Goal: Task Accomplishment & Management: Manage account settings

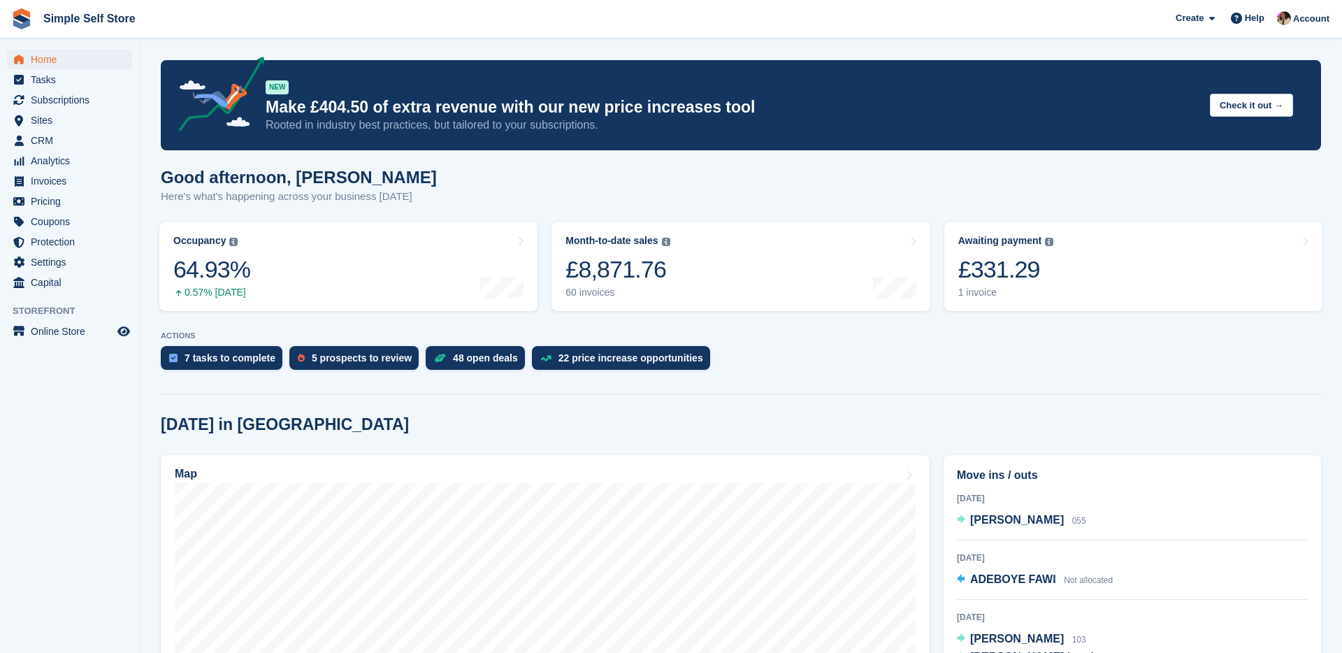
scroll to position [134, 0]
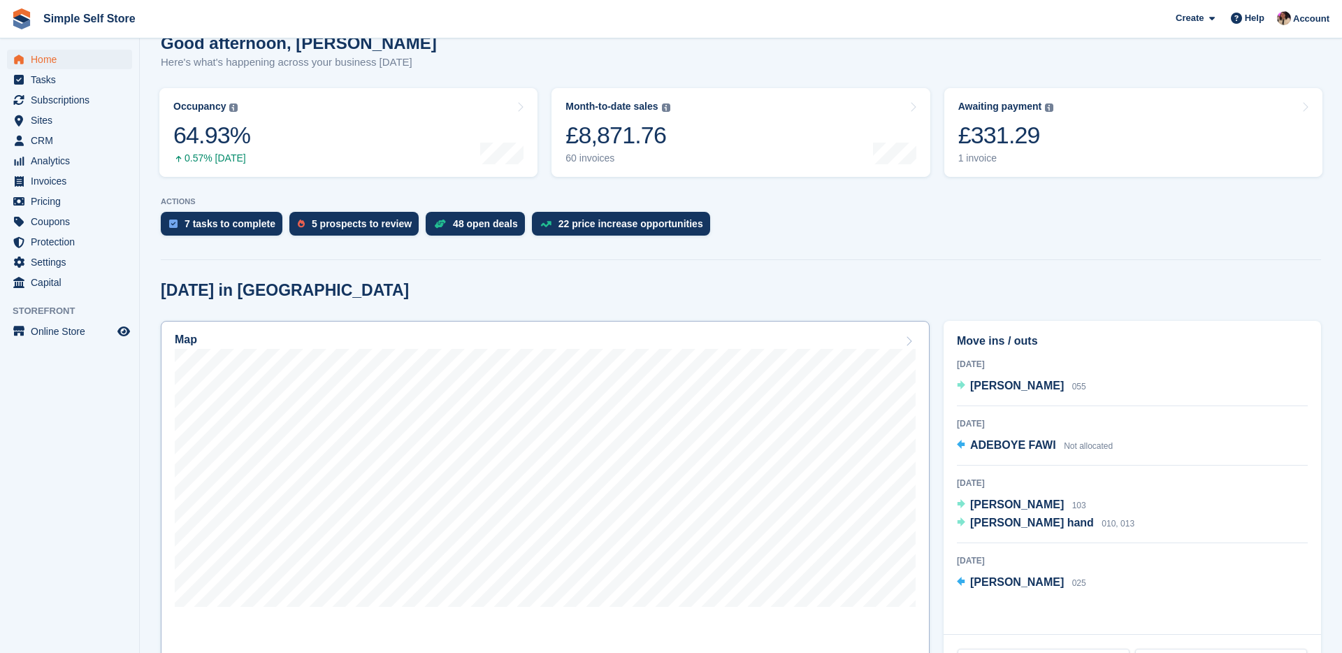
click at [654, 348] on div "Map" at bounding box center [545, 340] width 741 height 15
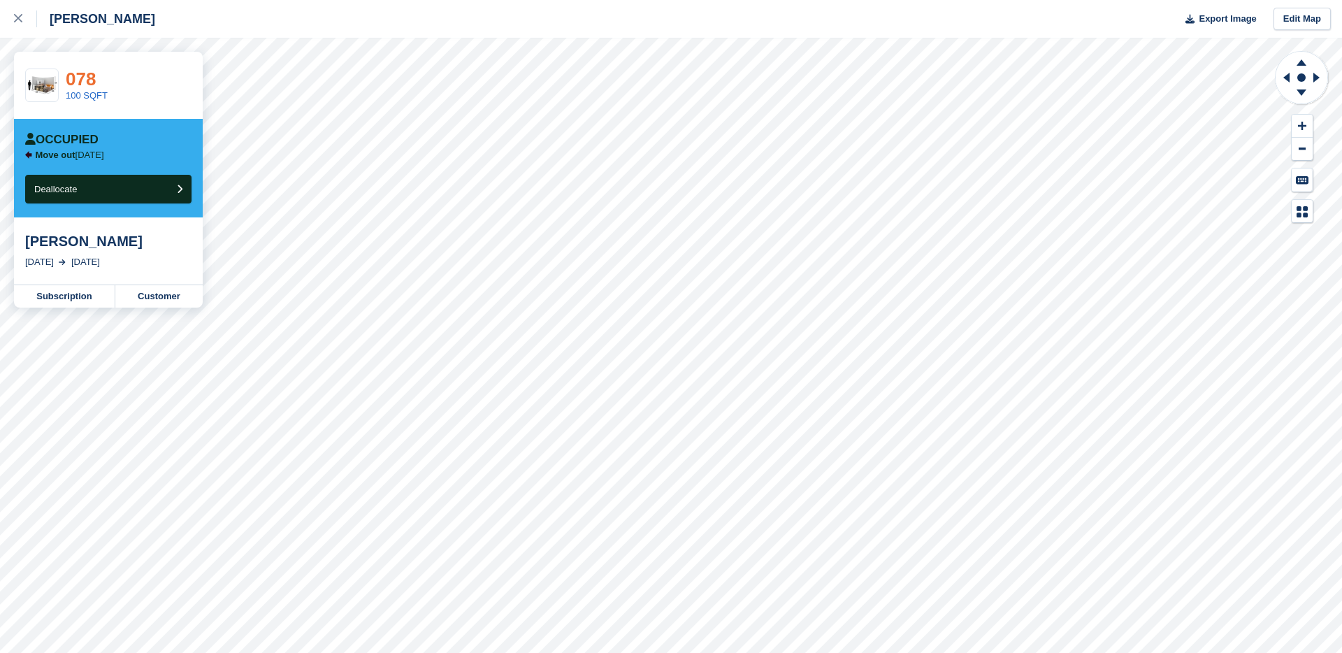
click at [90, 86] on link "078" at bounding box center [81, 79] width 30 height 21
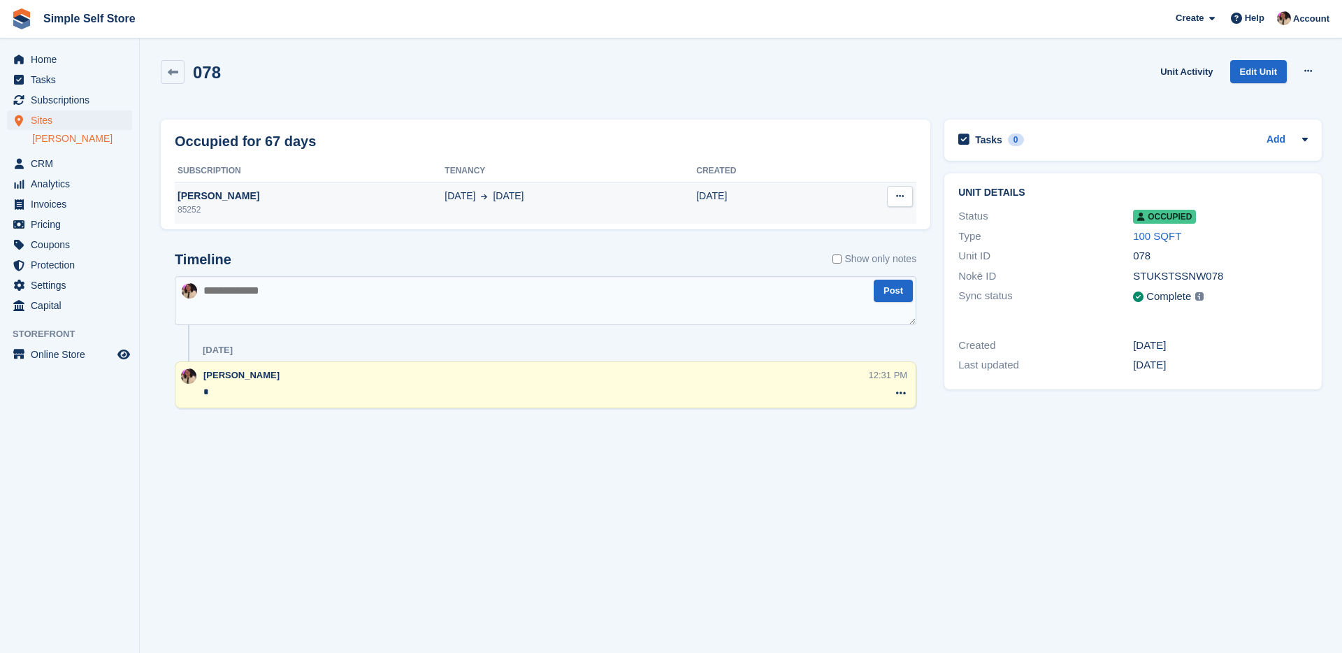
click at [211, 195] on div "Stuart Turner" at bounding box center [310, 196] width 270 height 15
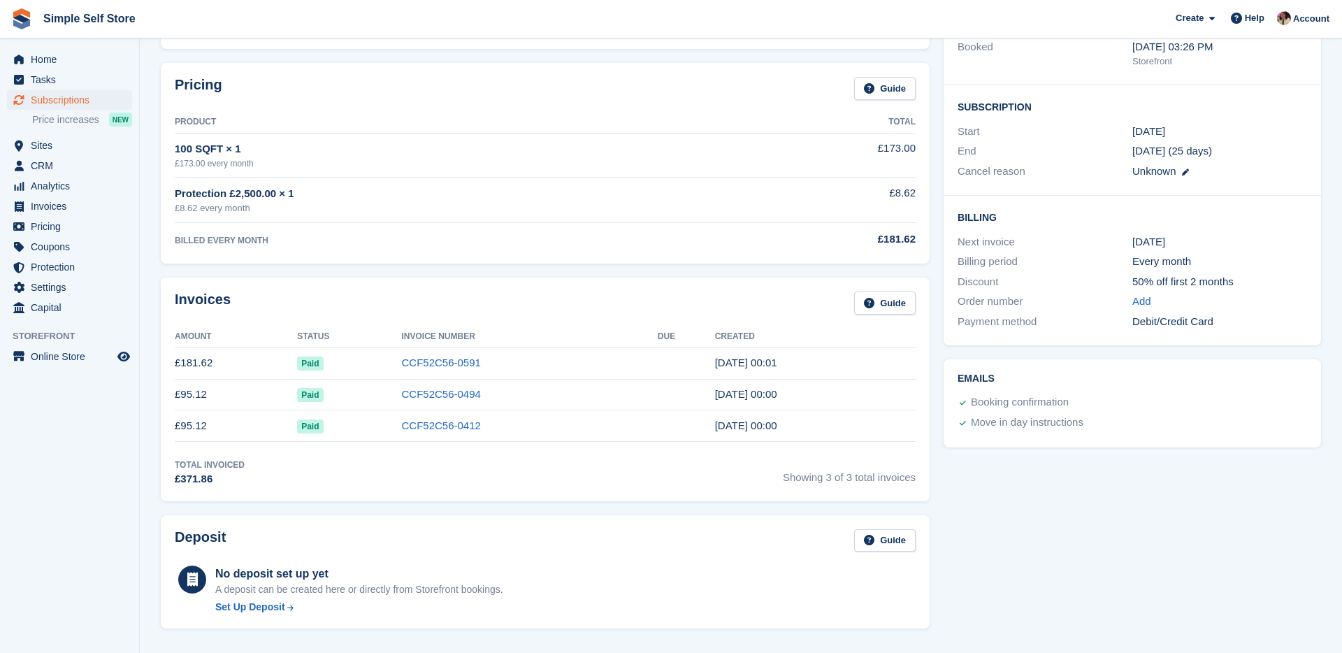
scroll to position [198, 0]
